Goal: Transaction & Acquisition: Purchase product/service

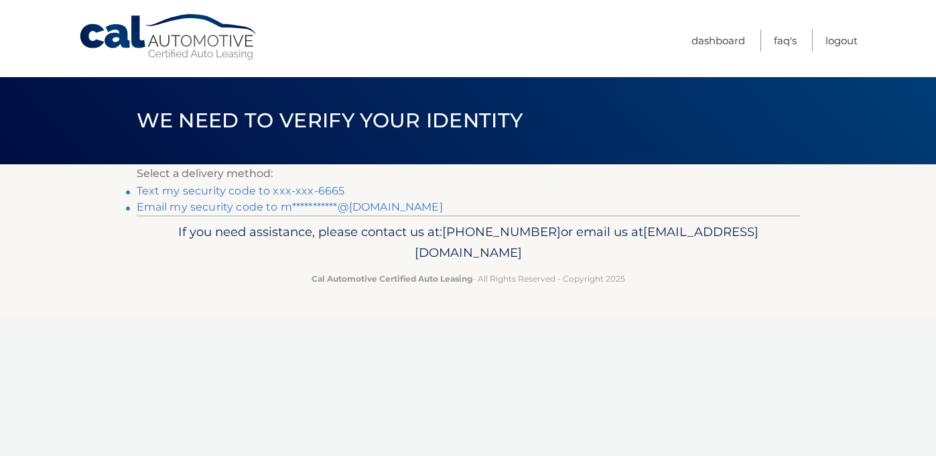
click at [208, 185] on link "Text my security code to xxx-xxx-6665" at bounding box center [241, 190] width 208 height 13
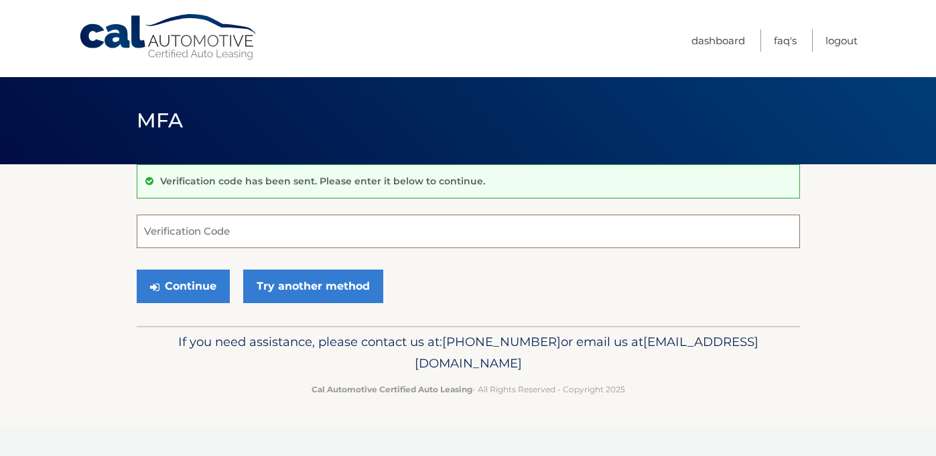
click at [241, 223] on input "Verification Code" at bounding box center [469, 232] width 664 height 34
type input "403305"
click at [137, 269] on button "Continue" at bounding box center [183, 286] width 93 height 34
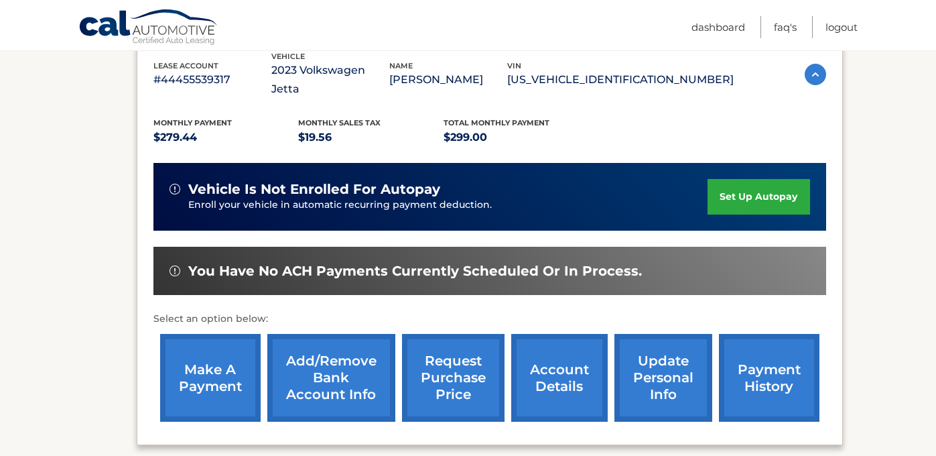
scroll to position [247, 0]
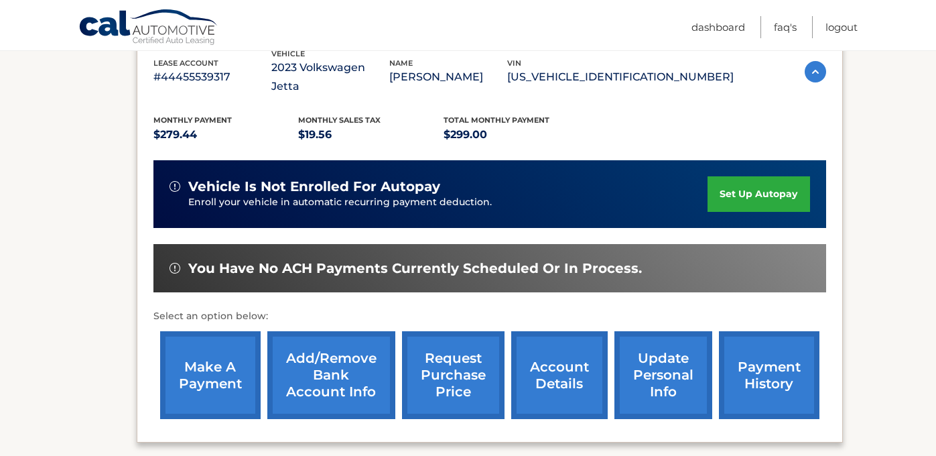
click at [235, 357] on link "make a payment" at bounding box center [210, 375] width 101 height 88
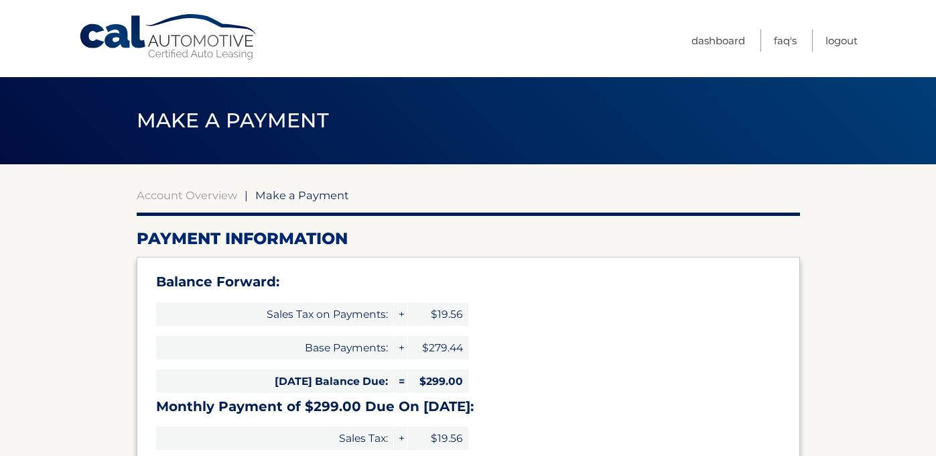
select select "MjQ5OTdkOWYtOTU2OS00MDNlLThhNmYtZmM0ZjAwOWQxMmU5"
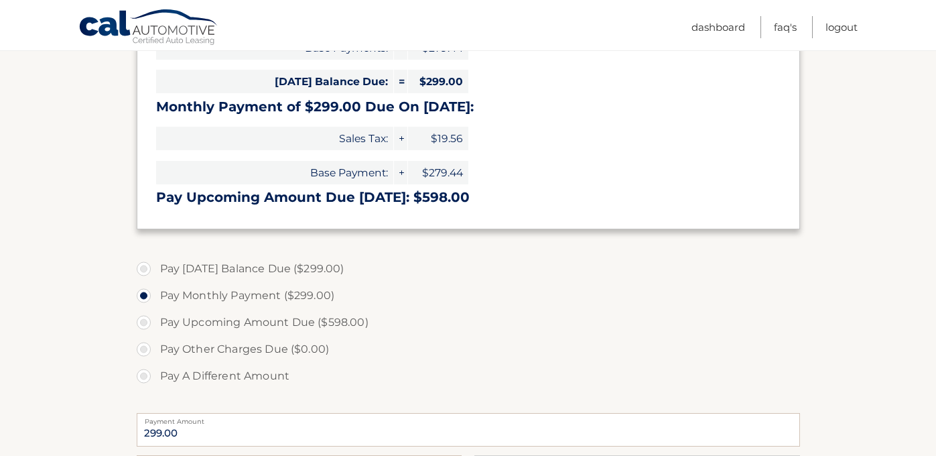
scroll to position [301, 0]
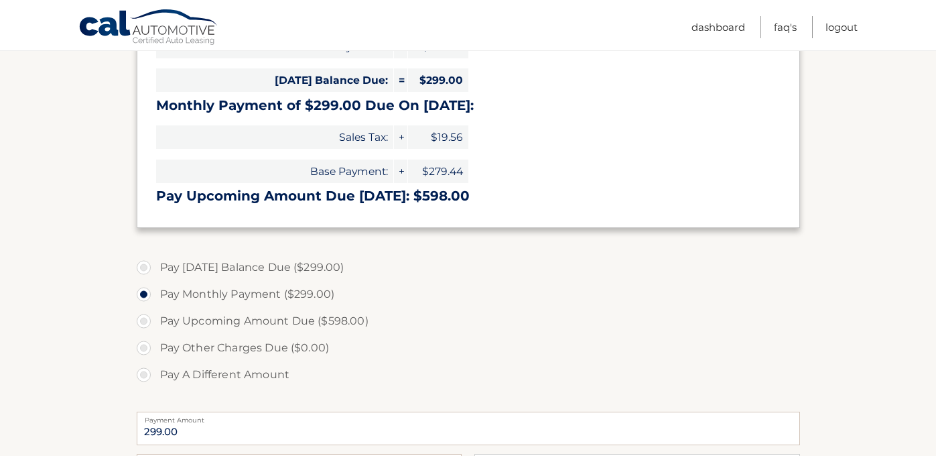
click at [147, 265] on label "Pay [DATE] Balance Due ($299.00)" at bounding box center [469, 267] width 664 height 27
click at [147, 265] on input "Pay [DATE] Balance Due ($299.00)" at bounding box center [148, 264] width 13 height 21
radio input "true"
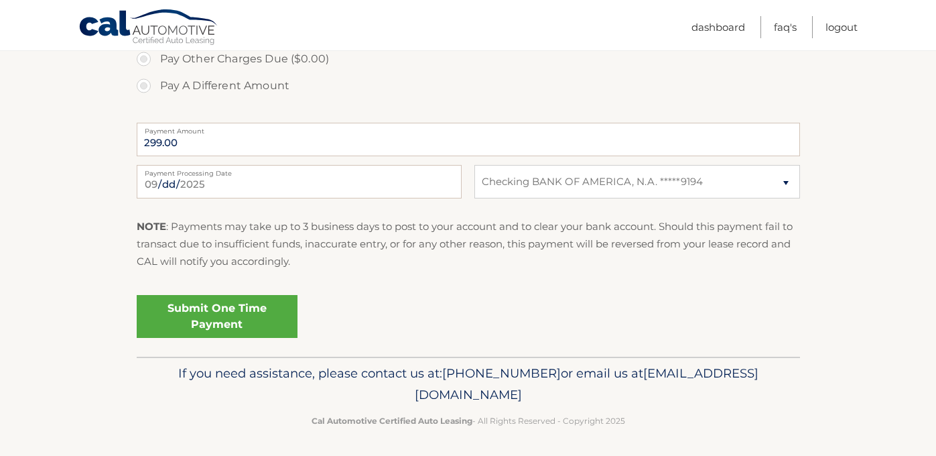
scroll to position [593, 0]
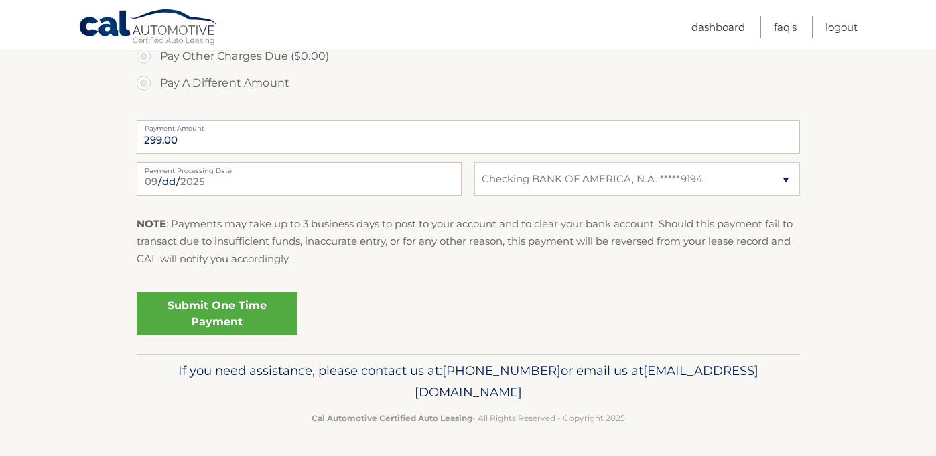
click at [213, 306] on link "Submit One Time Payment" at bounding box center [217, 313] width 161 height 43
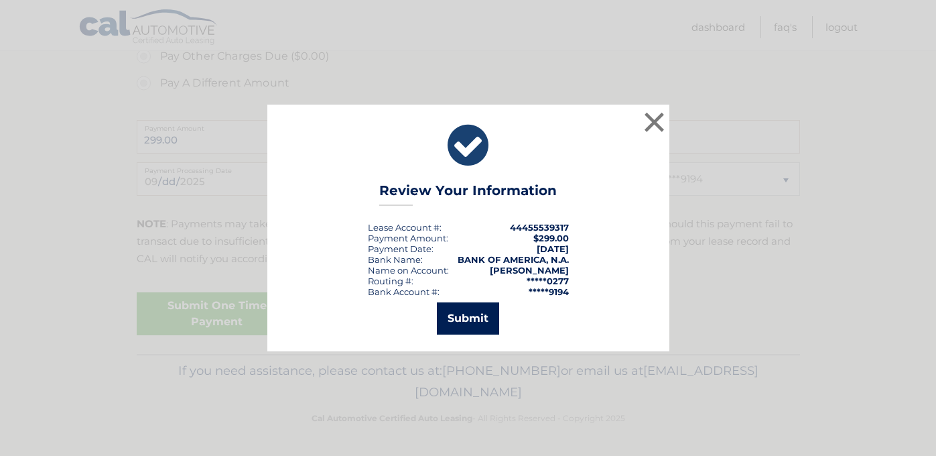
click at [468, 318] on button "Submit" at bounding box center [468, 318] width 62 height 32
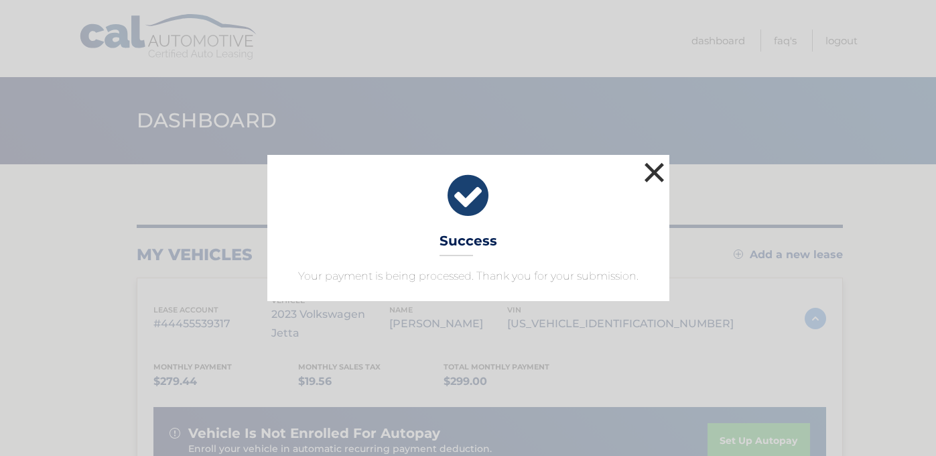
click at [648, 166] on button "×" at bounding box center [655, 172] width 27 height 27
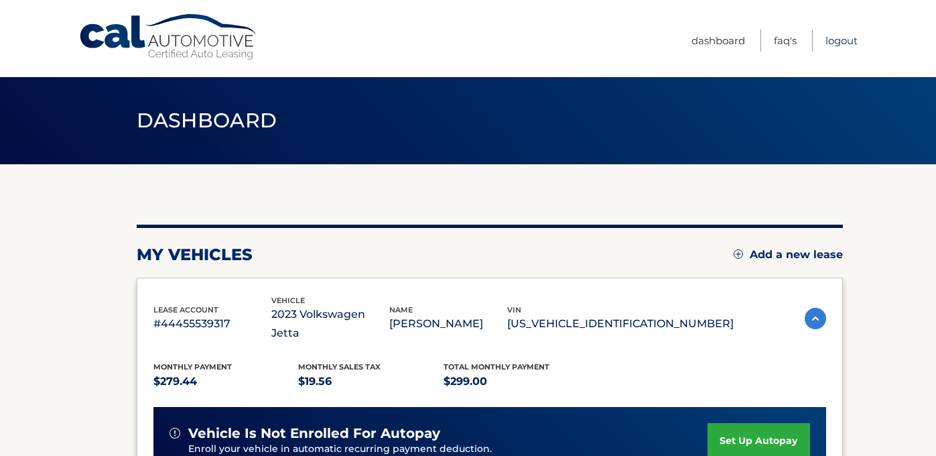
click at [849, 36] on link "Logout" at bounding box center [842, 40] width 32 height 22
